Goal: Browse casually

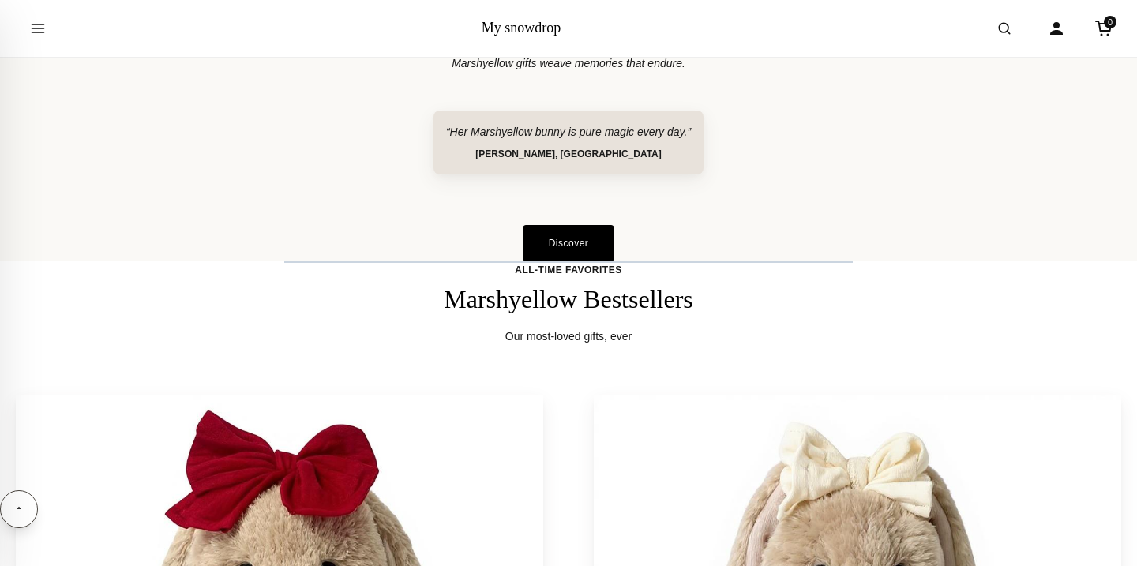
scroll to position [1253, 0]
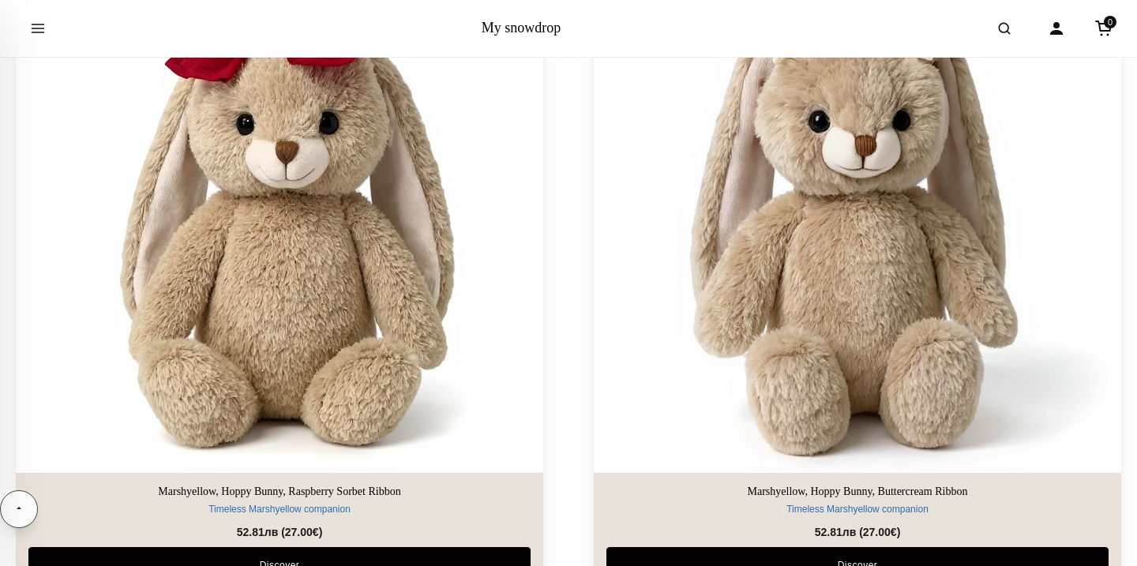
click at [740, 396] on img at bounding box center [856, 208] width 553 height 553
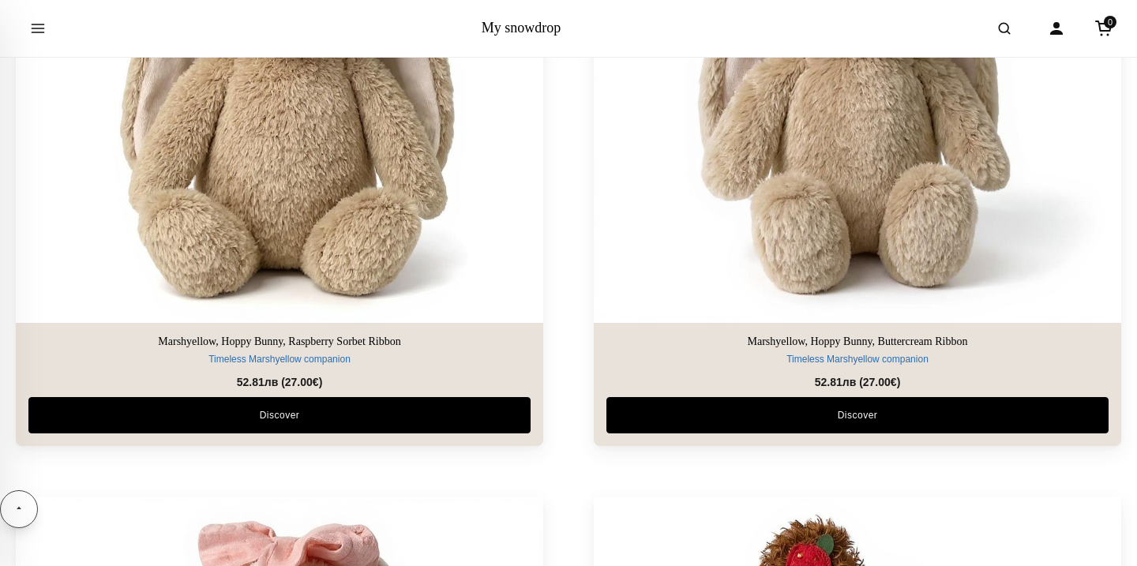
scroll to position [1794, 0]
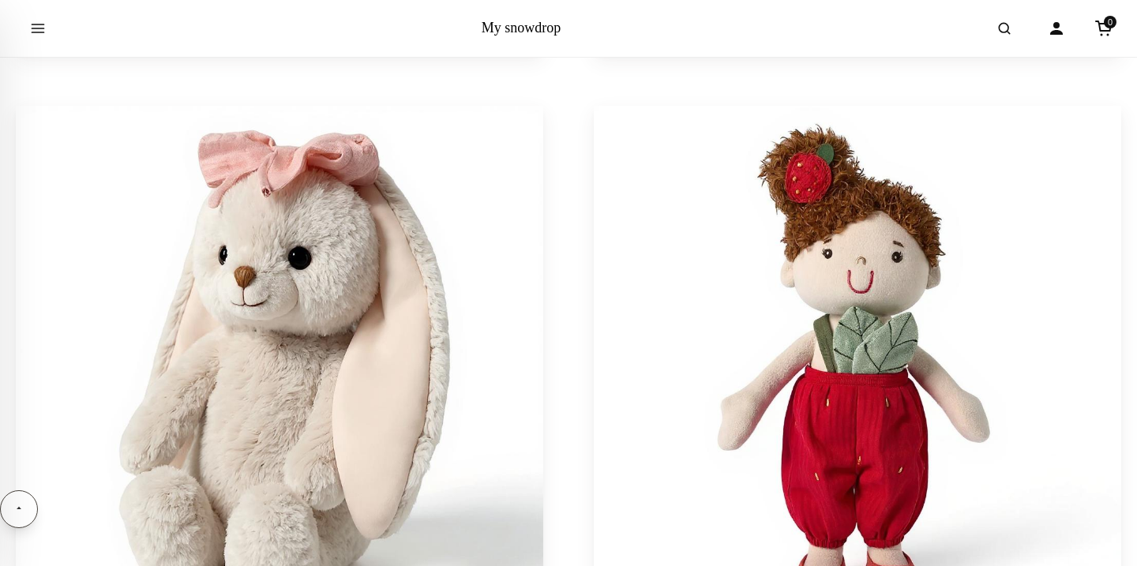
click at [486, 276] on img at bounding box center [279, 369] width 527 height 527
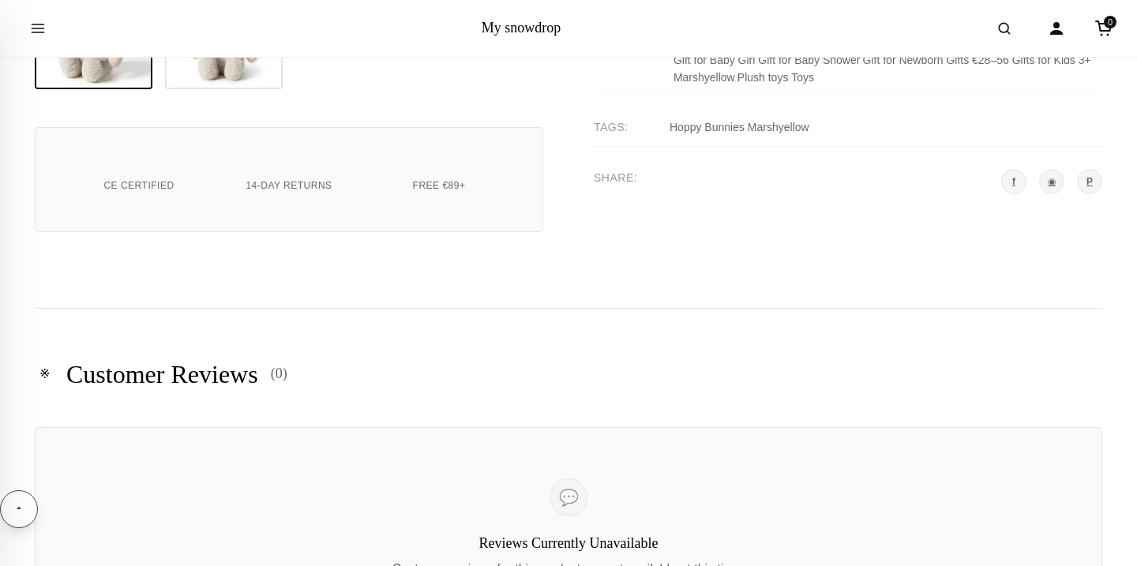
scroll to position [1082, 0]
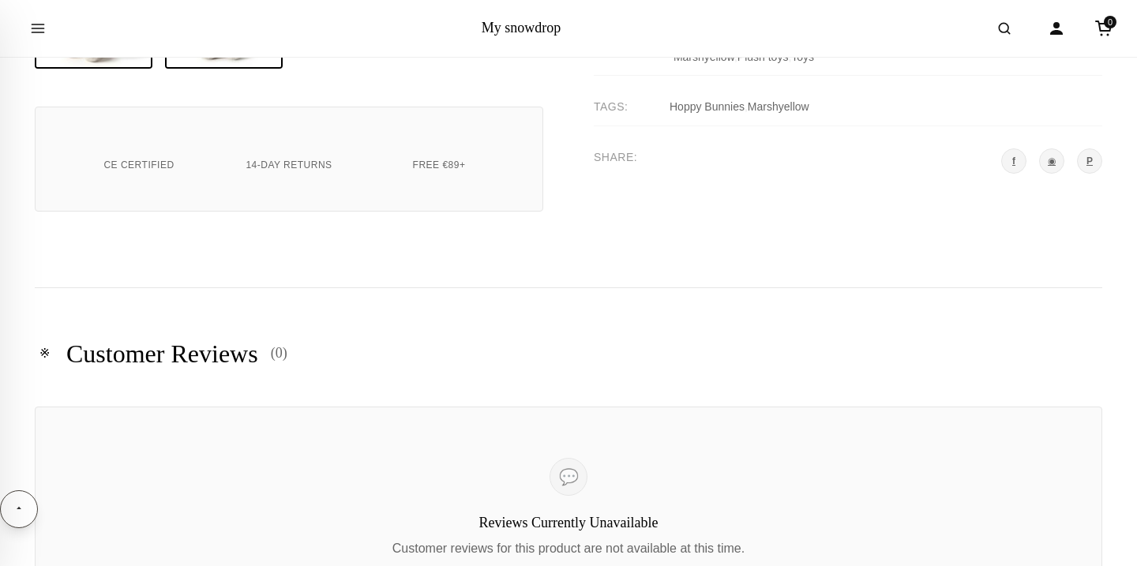
click at [260, 67] on img at bounding box center [224, 10] width 114 height 114
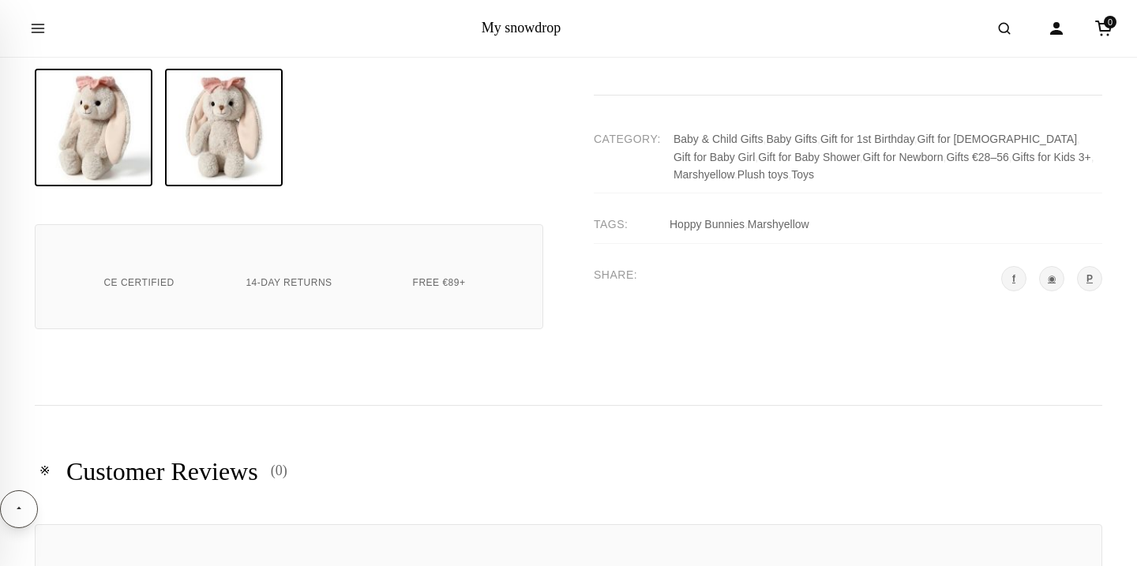
scroll to position [1247, 0]
